Goal: Task Accomplishment & Management: Manage account settings

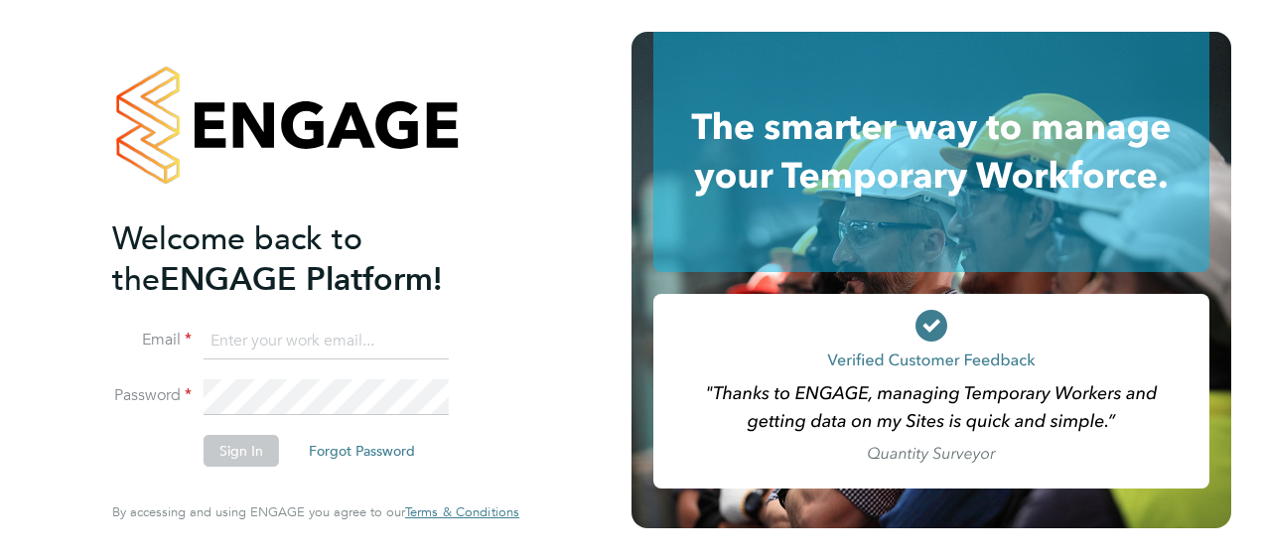
type input "[PERSON_NAME][EMAIL_ADDRESS][PERSON_NAME][DOMAIN_NAME]"
click at [223, 449] on button "Sign In" at bounding box center [241, 451] width 75 height 32
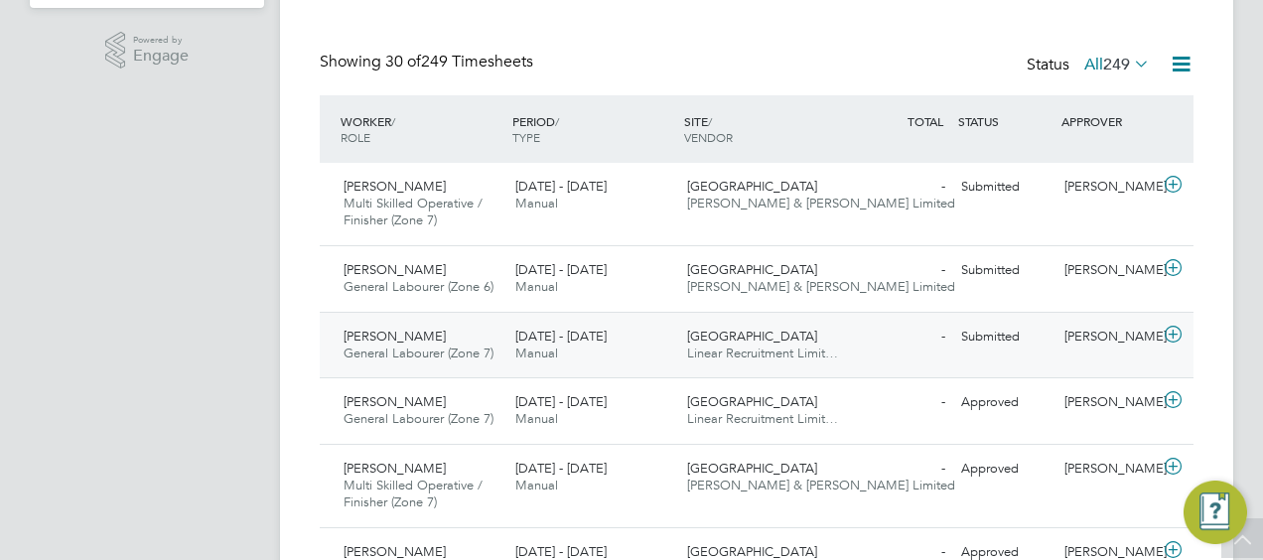
click at [1122, 330] on div "[PERSON_NAME]" at bounding box center [1108, 337] width 103 height 33
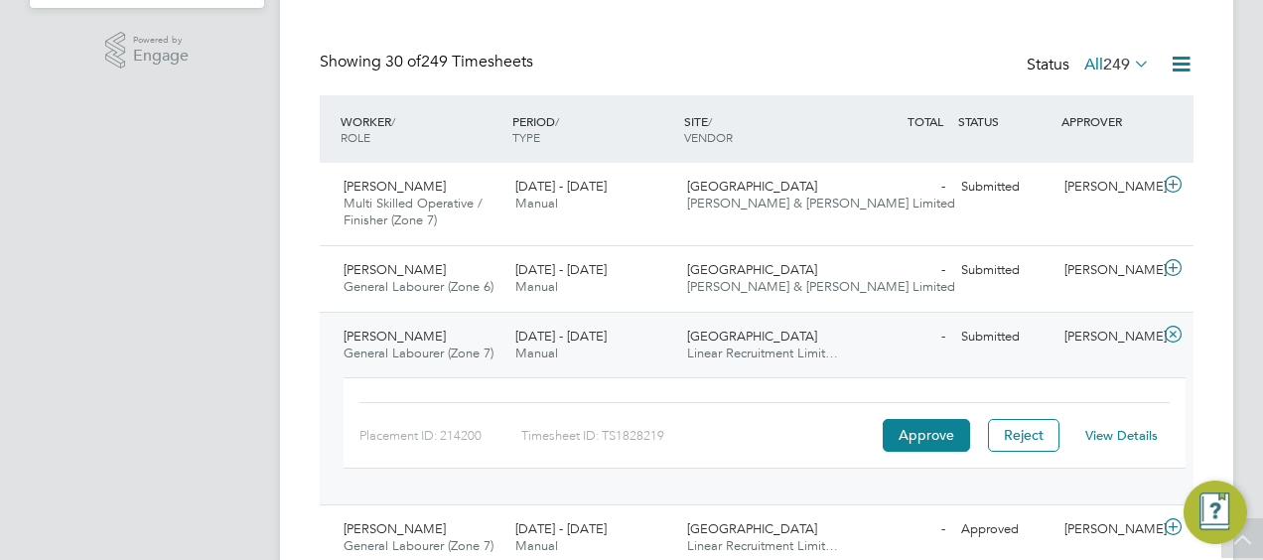
click at [1134, 427] on link "View Details" at bounding box center [1121, 435] width 72 height 17
